Goal: Transaction & Acquisition: Book appointment/travel/reservation

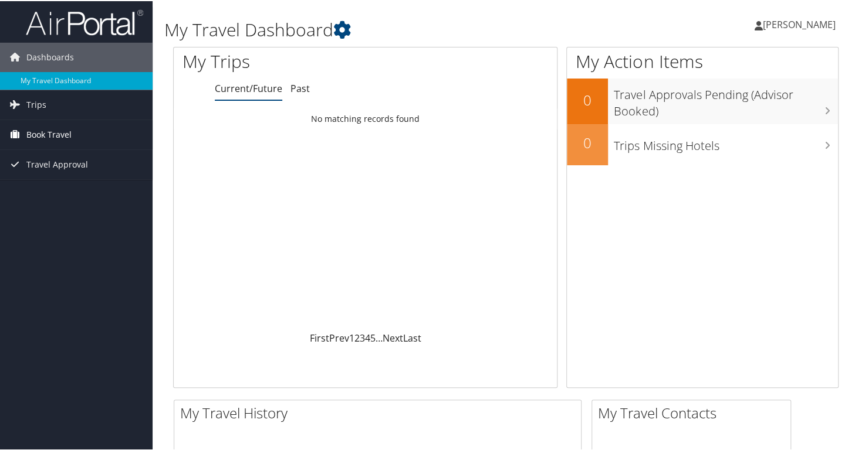
click at [43, 134] on span "Book Travel" at bounding box center [48, 133] width 45 height 29
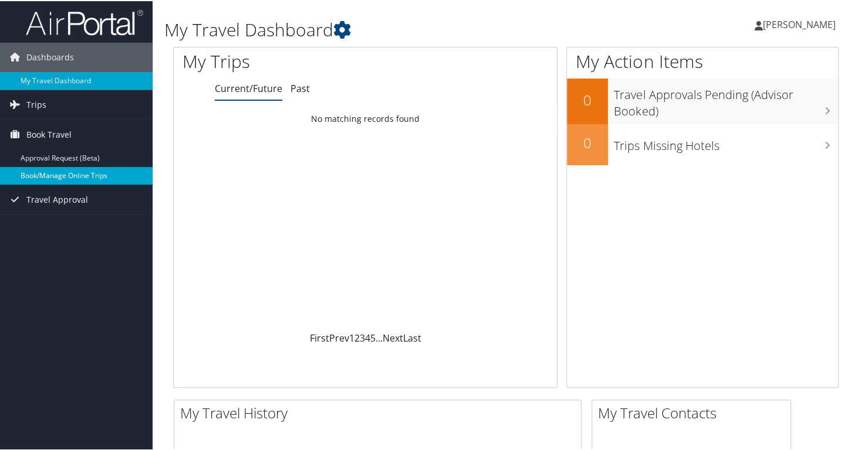
click at [47, 177] on link "Book/Manage Online Trips" at bounding box center [76, 175] width 152 height 18
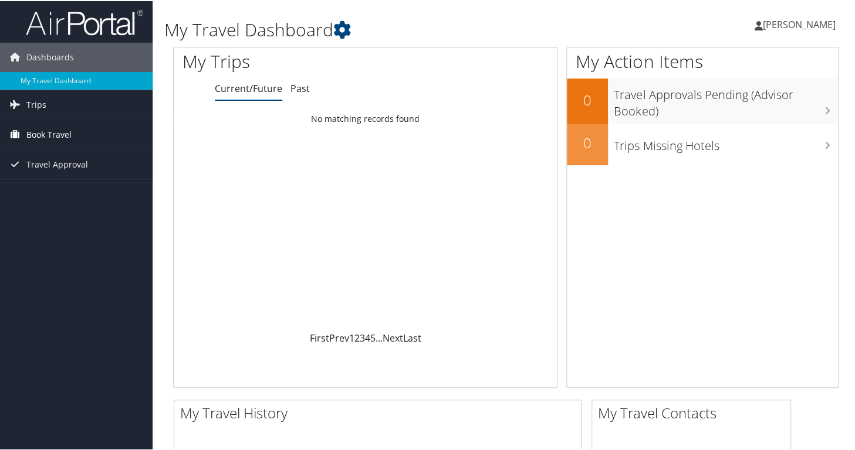
click at [49, 129] on span "Book Travel" at bounding box center [48, 133] width 45 height 29
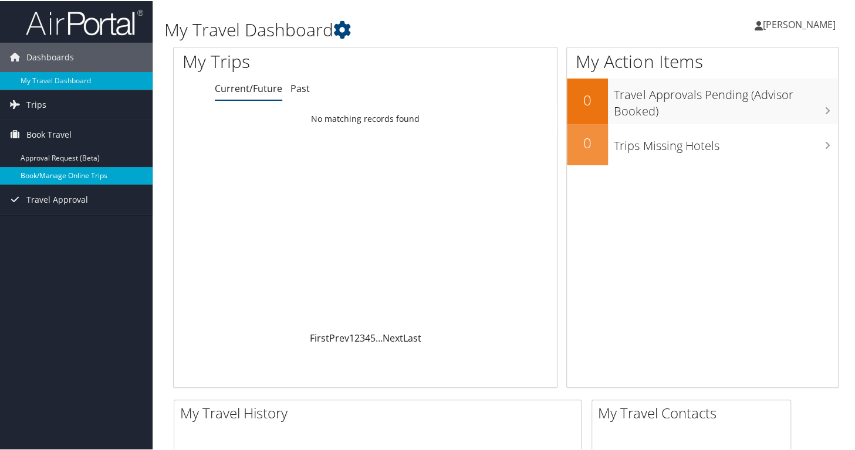
click at [60, 174] on link "Book/Manage Online Trips" at bounding box center [76, 175] width 152 height 18
